Goal: Information Seeking & Learning: Learn about a topic

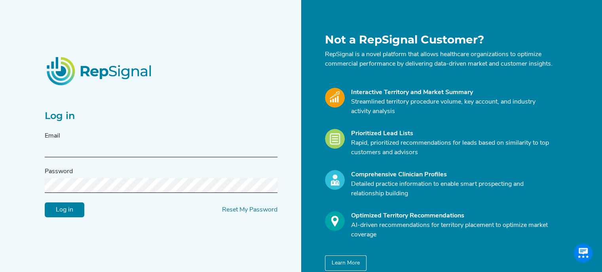
click at [111, 153] on input "text" at bounding box center [161, 150] width 233 height 15
type input "[EMAIL_ADDRESS][DOMAIN_NAME]"
click at [240, 208] on div "Log in Reset My Password" at bounding box center [161, 210] width 233 height 15
click at [233, 213] on link "Reset My Password" at bounding box center [249, 210] width 55 height 6
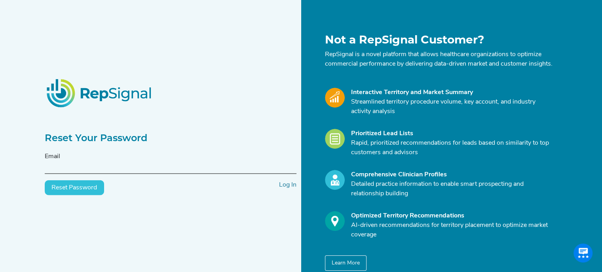
click at [122, 169] on input "text" at bounding box center [171, 166] width 252 height 15
type input "[EMAIL_ADDRESS][DOMAIN_NAME]"
click at [68, 195] on button "Reset Password" at bounding box center [74, 187] width 59 height 15
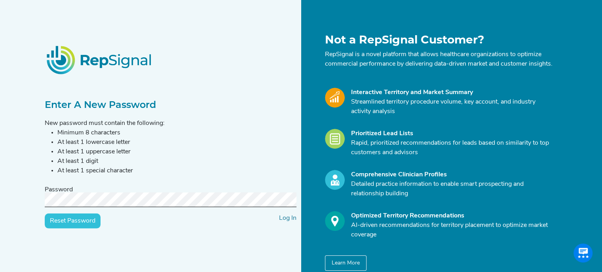
click at [72, 228] on input "Reset Password" at bounding box center [73, 221] width 56 height 15
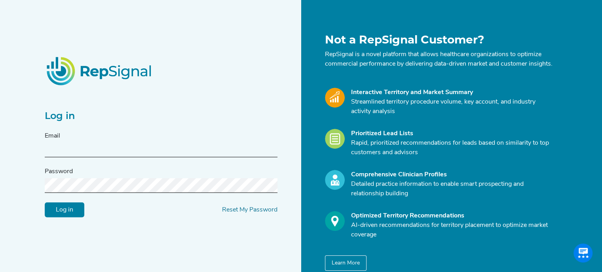
click at [78, 157] on input "text" at bounding box center [161, 150] width 233 height 15
type input "[EMAIL_ADDRESS][DOMAIN_NAME]"
click at [78, 216] on input "Log in" at bounding box center [65, 210] width 40 height 15
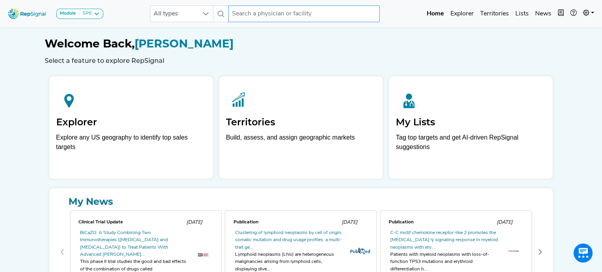
click at [277, 13] on input "text" at bounding box center [303, 14] width 151 height 17
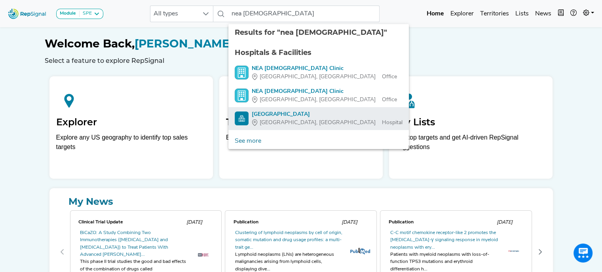
click at [296, 114] on div "[GEOGRAPHIC_DATA]" at bounding box center [327, 114] width 151 height 8
type input "[GEOGRAPHIC_DATA]"
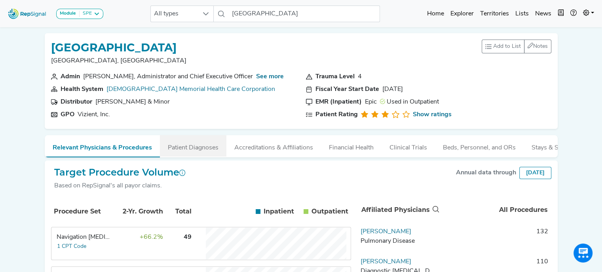
click at [196, 145] on button "Patient Diagnoses" at bounding box center [193, 145] width 66 height 21
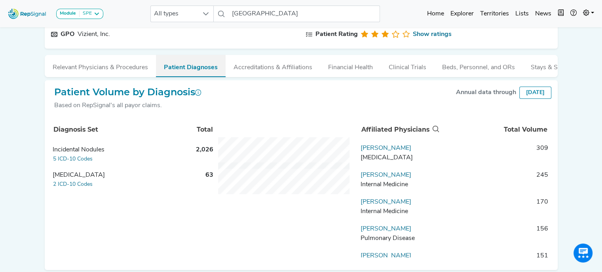
scroll to position [84, 0]
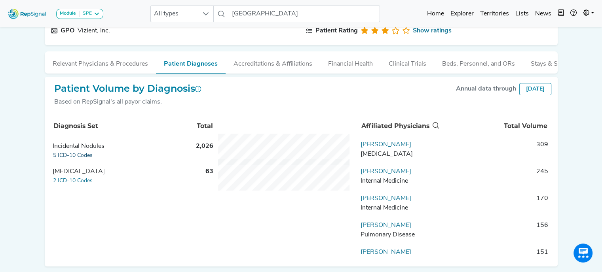
click at [78, 160] on button "5 ICD-10 Codes" at bounding box center [73, 155] width 40 height 9
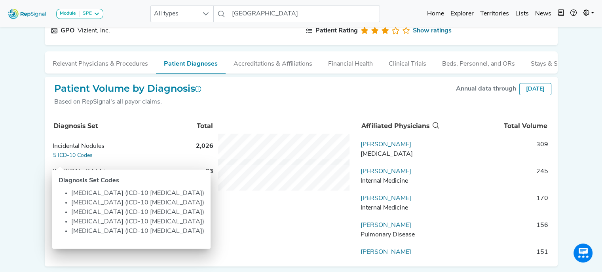
click at [25, 120] on div "Module SPE [MEDICAL_DATA] Disposable Bronchoscope SBRT SPE TTNA [MEDICAL_DATA] …" at bounding box center [301, 108] width 602 height 385
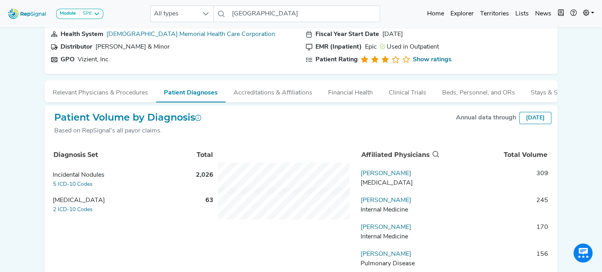
scroll to position [50, 0]
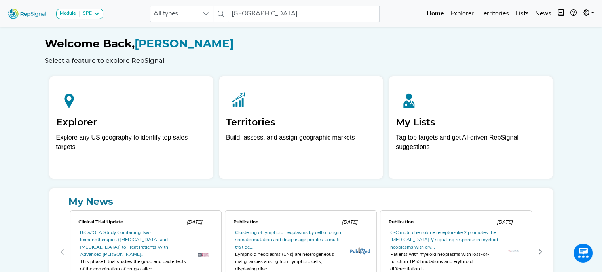
scroll to position [1, 0]
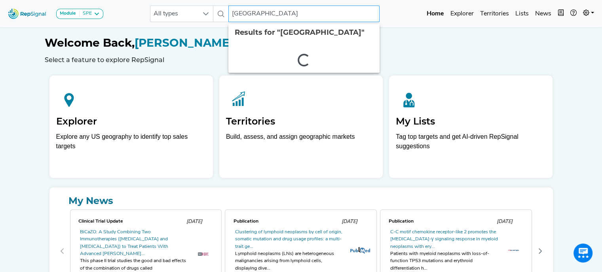
click at [328, 16] on input "[GEOGRAPHIC_DATA]" at bounding box center [303, 14] width 151 height 17
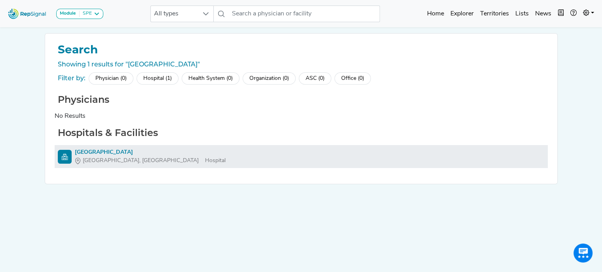
click at [134, 148] on li "[GEOGRAPHIC_DATA] [GEOGRAPHIC_DATA], [GEOGRAPHIC_DATA]" at bounding box center [301, 156] width 493 height 23
click at [132, 152] on div "[GEOGRAPHIC_DATA]" at bounding box center [150, 152] width 151 height 8
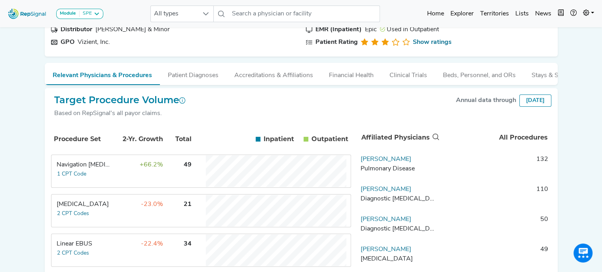
scroll to position [73, 0]
click at [83, 167] on div "Navigation [MEDICAL_DATA]" at bounding box center [84, 164] width 54 height 9
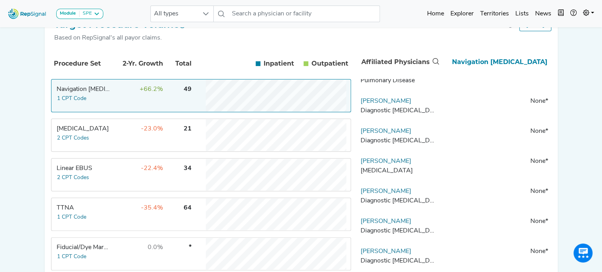
scroll to position [145, 0]
